Goal: Find specific page/section: Find specific page/section

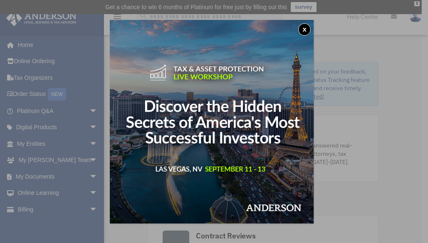
click at [304, 28] on button "x" at bounding box center [304, 29] width 12 height 12
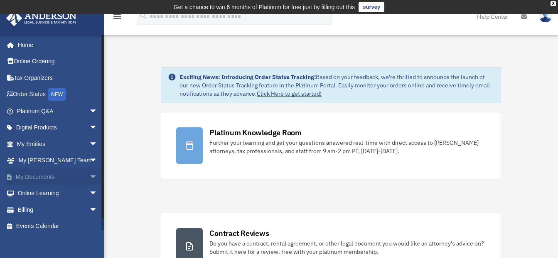
click at [49, 178] on link "My Documents arrow_drop_down" at bounding box center [58, 176] width 104 height 17
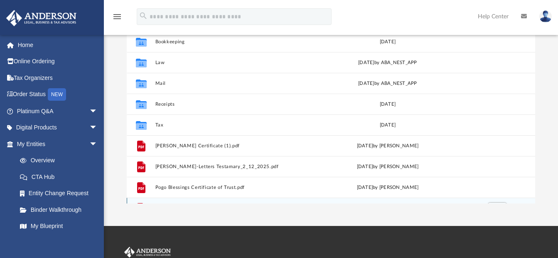
scroll to position [83, 0]
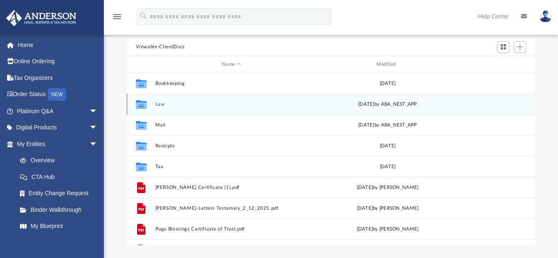
click at [150, 103] on div "Collaborated Folder" at bounding box center [141, 104] width 21 height 13
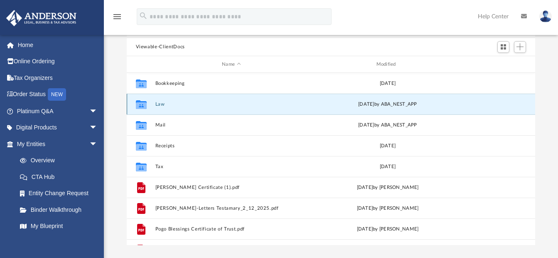
click at [140, 104] on icon "grid" at bounding box center [140, 104] width 11 height 9
click at [404, 105] on div "[DATE] by ABA_NEST_APP" at bounding box center [387, 104] width 153 height 7
click at [249, 103] on button "Law" at bounding box center [231, 103] width 153 height 5
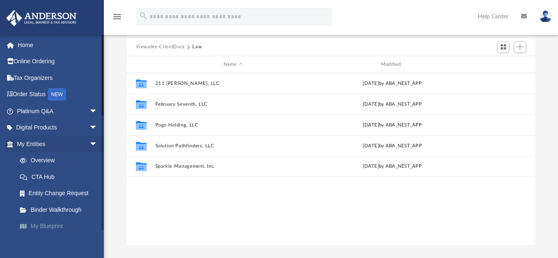
click at [39, 224] on link "My Blueprint" at bounding box center [61, 226] width 99 height 17
